Goal: Navigation & Orientation: Find specific page/section

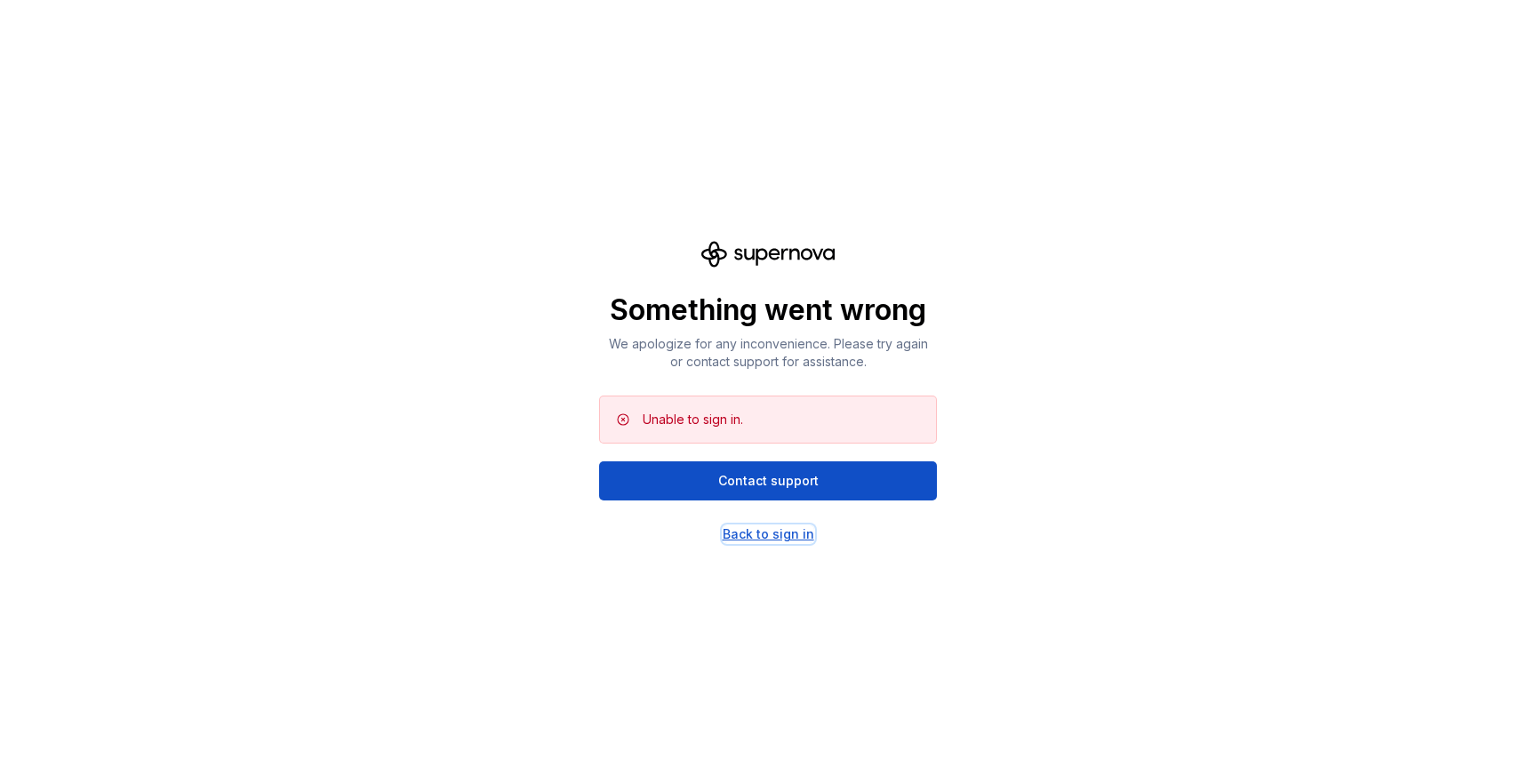
click at [762, 540] on div "Back to sign in" at bounding box center [768, 534] width 91 height 17
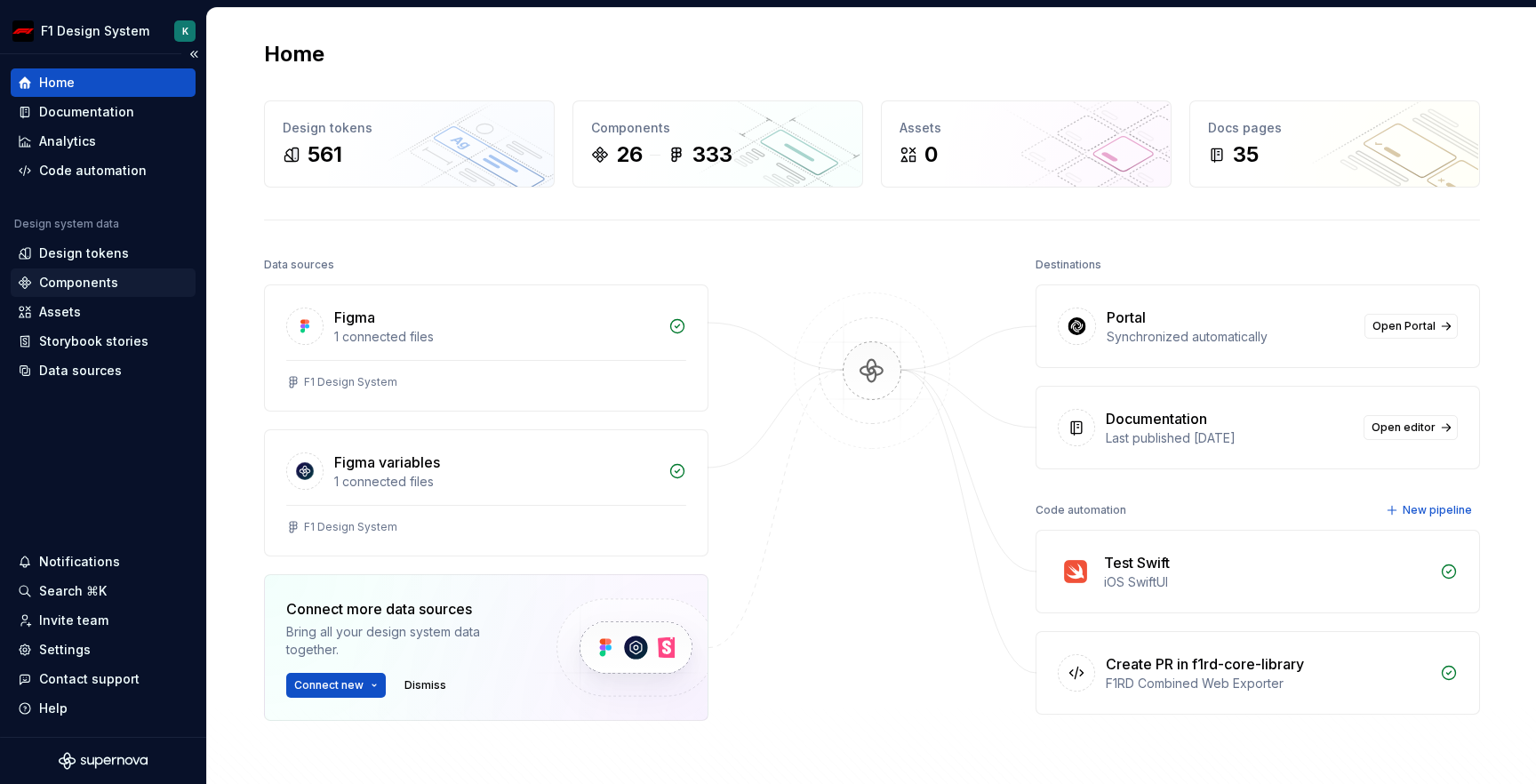
click at [76, 286] on div "Components" at bounding box center [79, 282] width 79 height 17
